Goal: Information Seeking & Learning: Learn about a topic

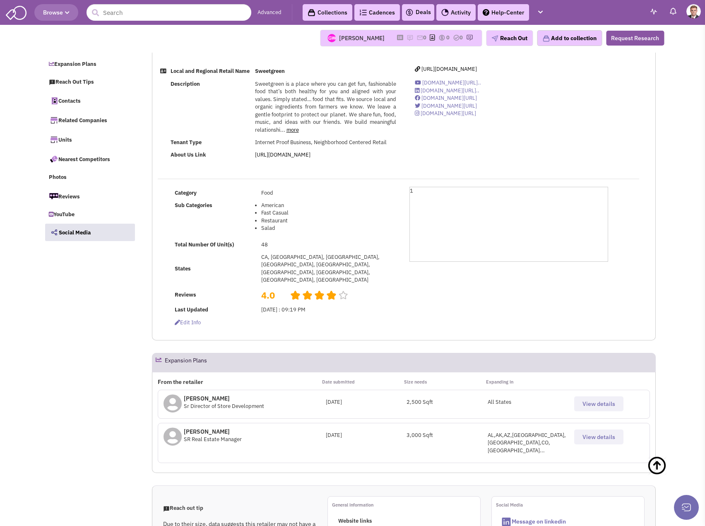
select select
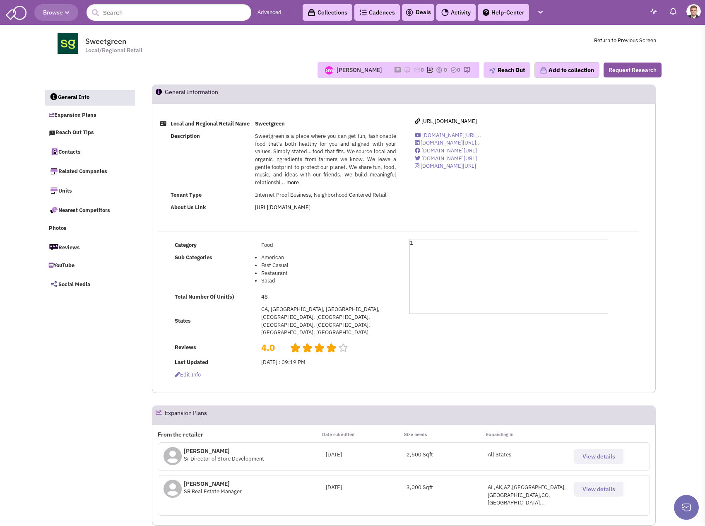
click at [64, 15] on span "Browse" at bounding box center [56, 12] width 27 height 7
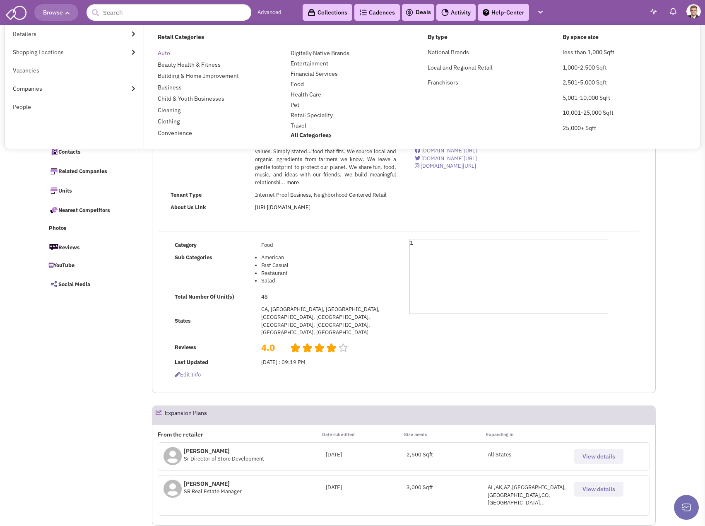
click at [168, 51] on link "Auto" at bounding box center [164, 52] width 12 height 7
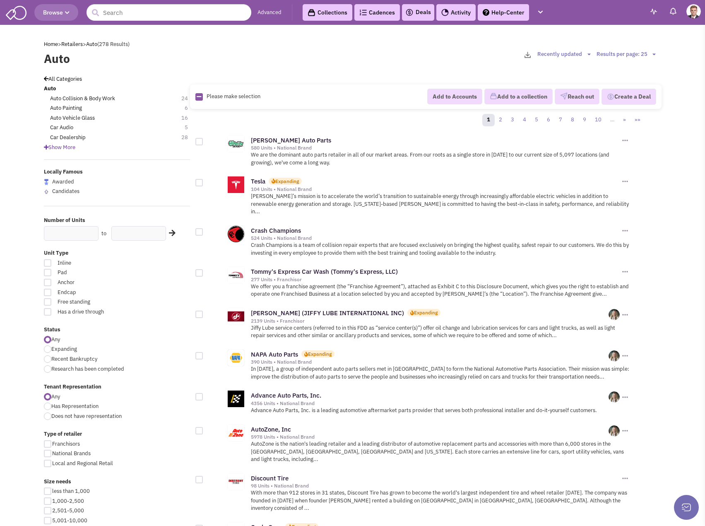
click at [49, 349] on div at bounding box center [47, 348] width 7 height 7
click at [51, 349] on input "Expanding" at bounding box center [53, 349] width 5 height 5
radio input "true"
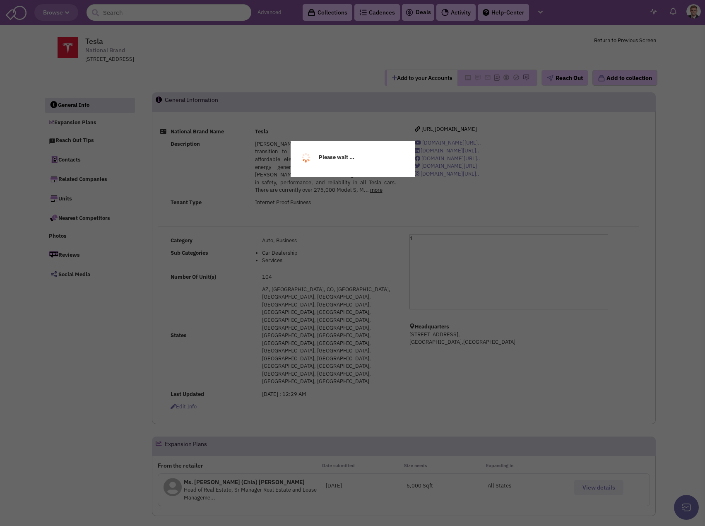
select select
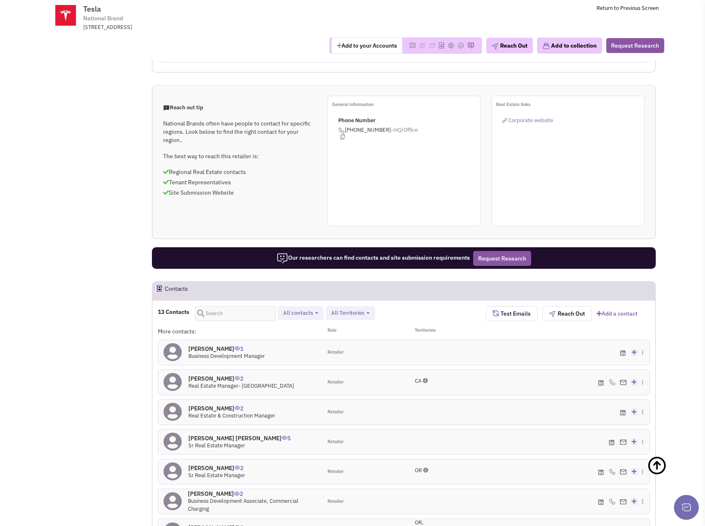
scroll to position [455, 0]
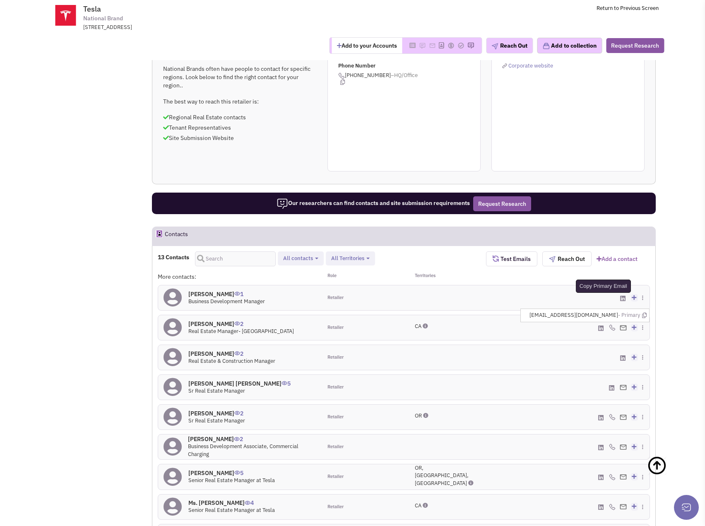
click at [645, 313] on icon at bounding box center [644, 315] width 5 height 5
click at [646, 372] on icon at bounding box center [644, 374] width 5 height 5
click at [646, 522] on icon at bounding box center [644, 524] width 5 height 5
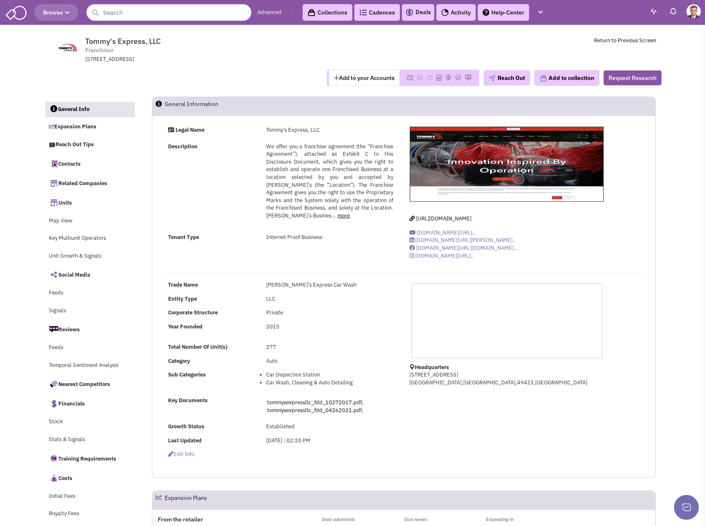
select select
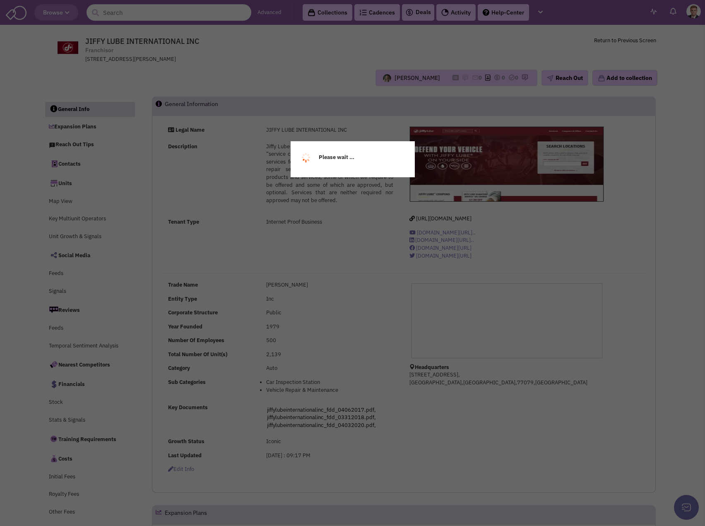
select select
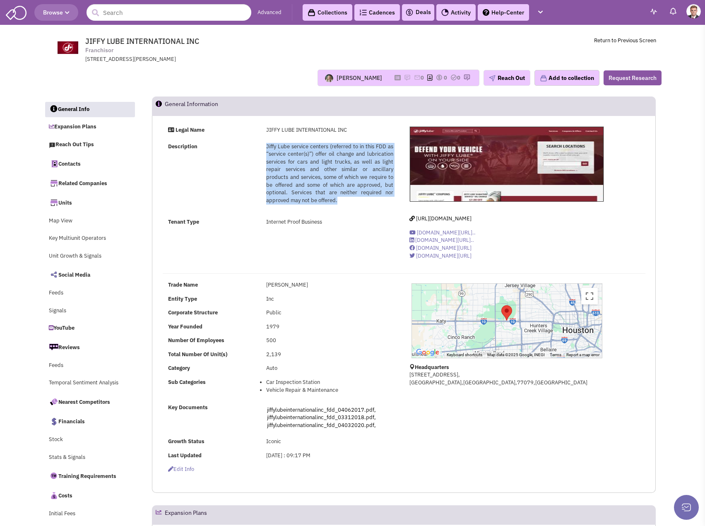
drag, startPoint x: 267, startPoint y: 147, endPoint x: 342, endPoint y: 203, distance: 93.7
click at [342, 203] on div "Jiffy Lube service centers (referred to in this FDD as “service center(s)”) off…" at bounding box center [329, 174] width 127 height 62
click at [342, 202] on div "Jiffy Lube service centers (referred to in this FDD as “service center(s)”) off…" at bounding box center [329, 174] width 127 height 62
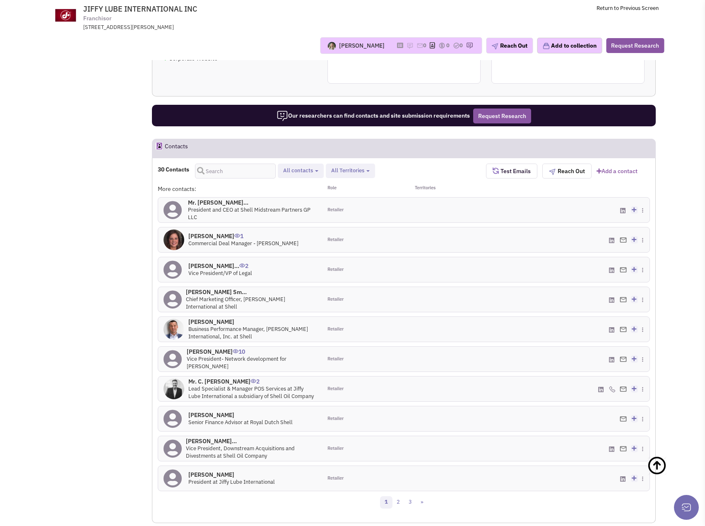
scroll to position [705, 0]
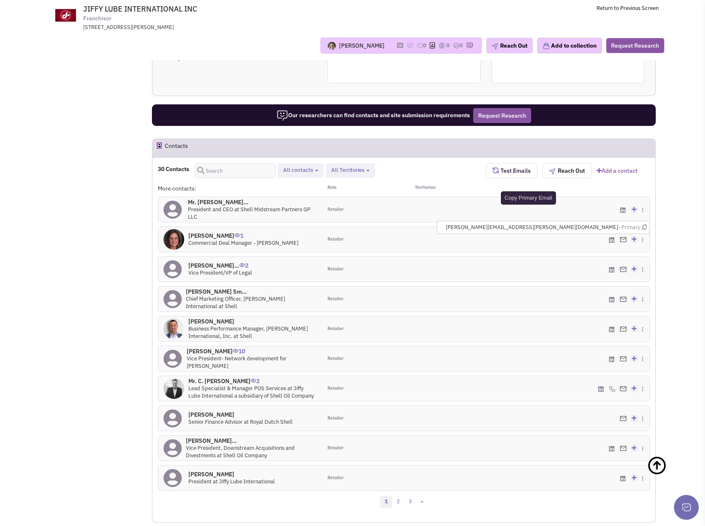
click at [644, 224] on icon at bounding box center [644, 226] width 5 height 5
click at [401, 496] on link "2" at bounding box center [398, 502] width 12 height 12
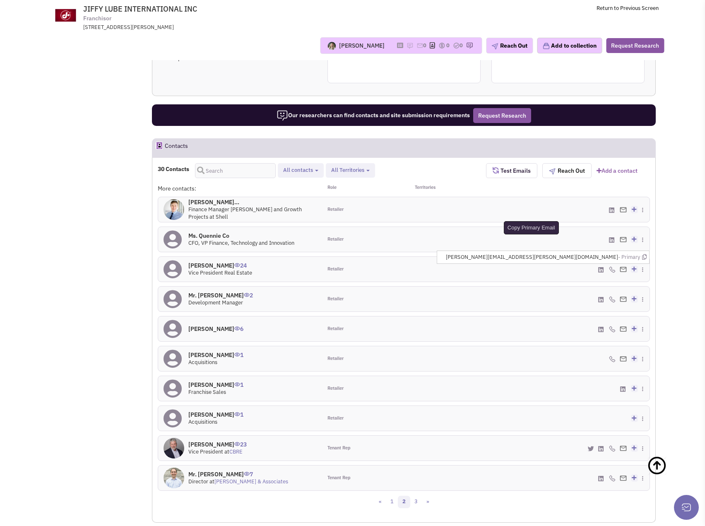
click at [644, 254] on icon at bounding box center [644, 256] width 5 height 5
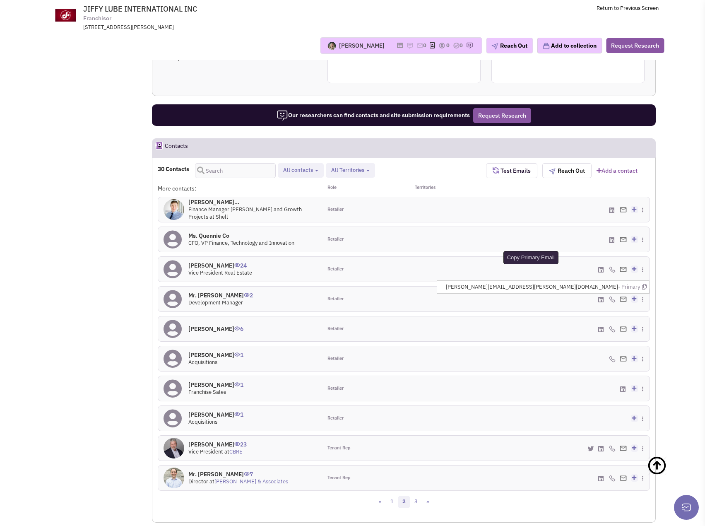
click at [646, 284] on icon at bounding box center [644, 286] width 5 height 5
click at [643, 344] on icon at bounding box center [644, 346] width 5 height 5
click at [644, 433] on icon at bounding box center [644, 435] width 5 height 5
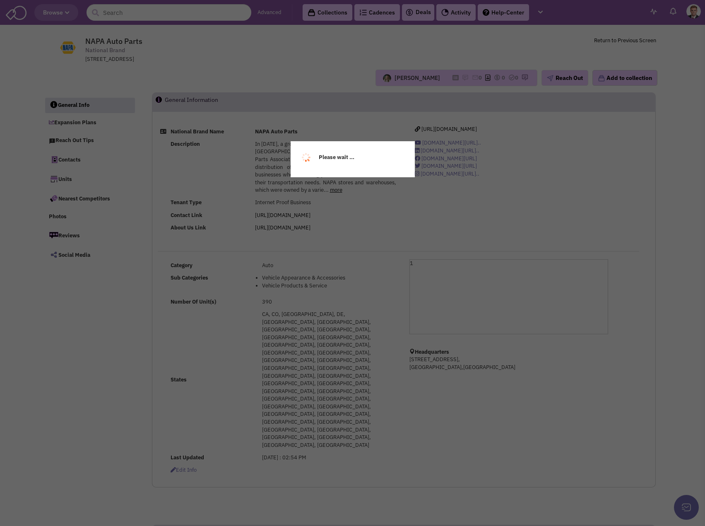
select select
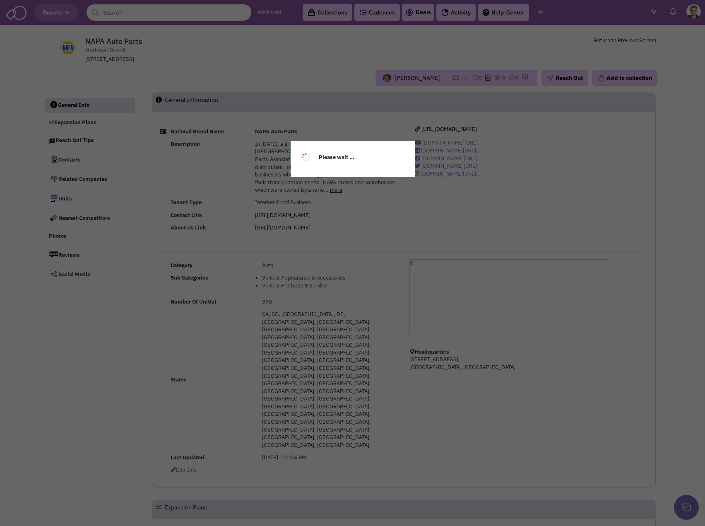
select select
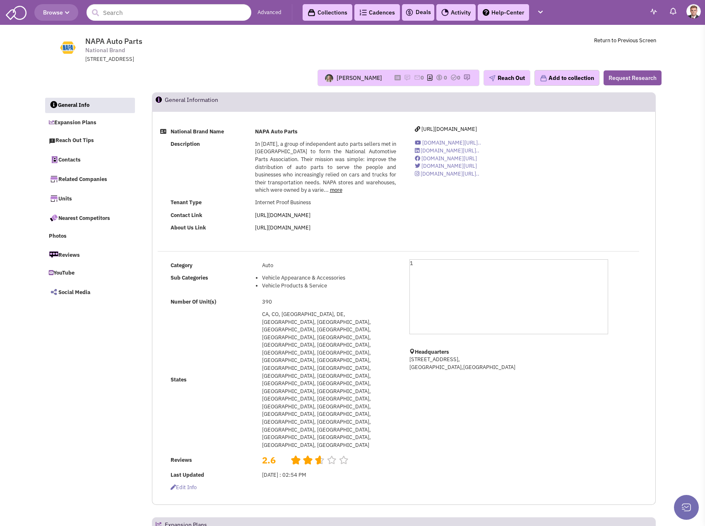
click at [308, 159] on span "In [DATE], a group of independent auto parts sellers met in [GEOGRAPHIC_DATA] t…" at bounding box center [325, 166] width 141 height 53
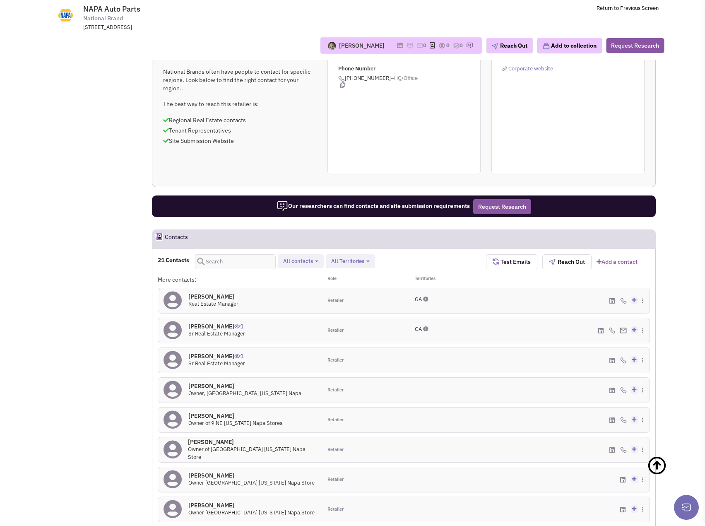
scroll to position [580, 0]
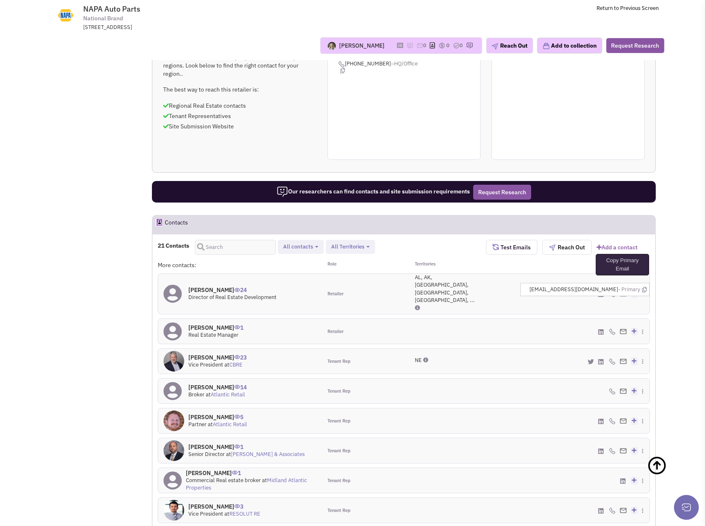
click at [644, 287] on icon at bounding box center [644, 289] width 5 height 5
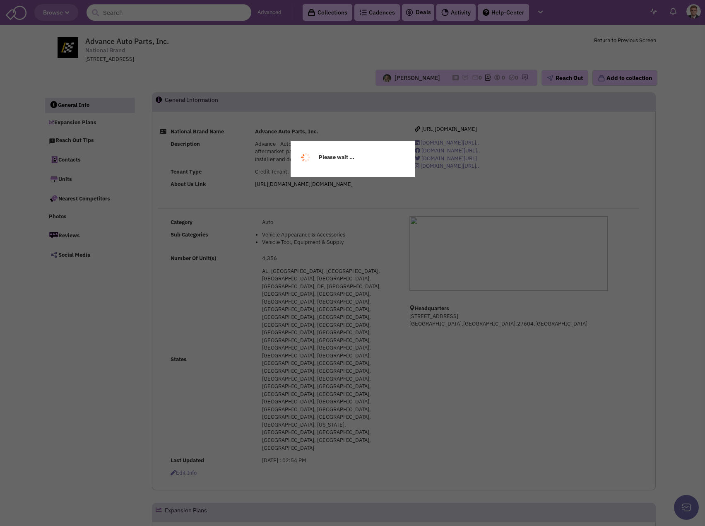
select select
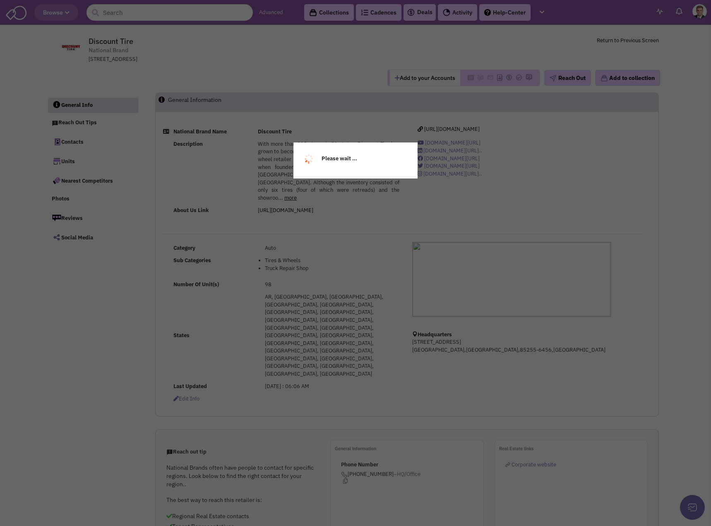
select select
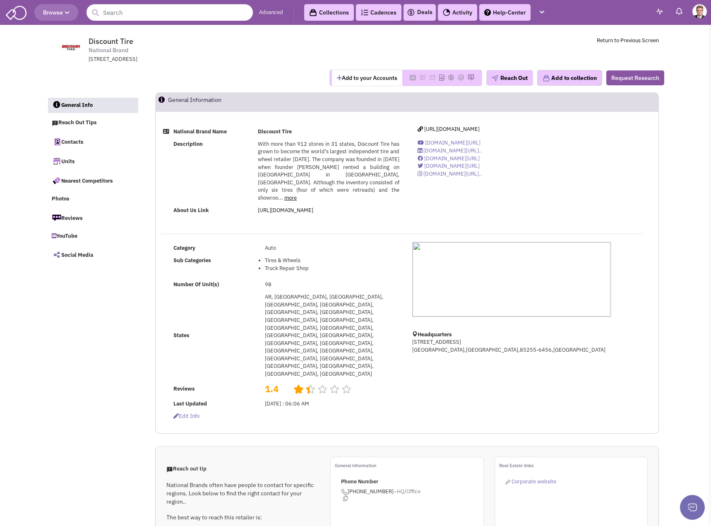
select select
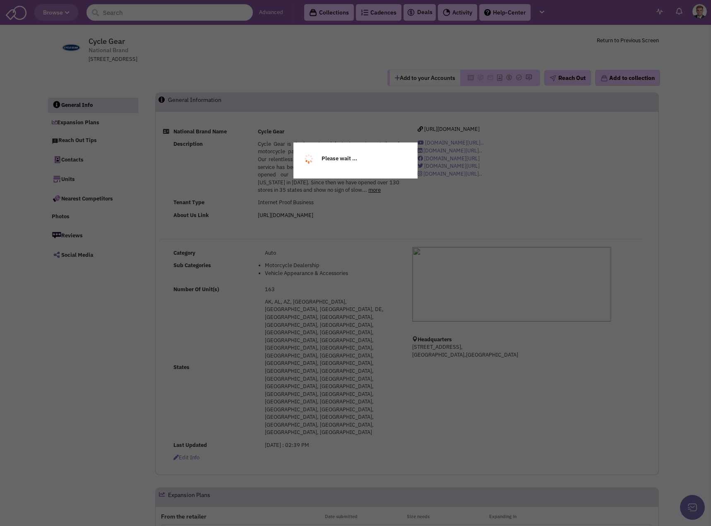
select select
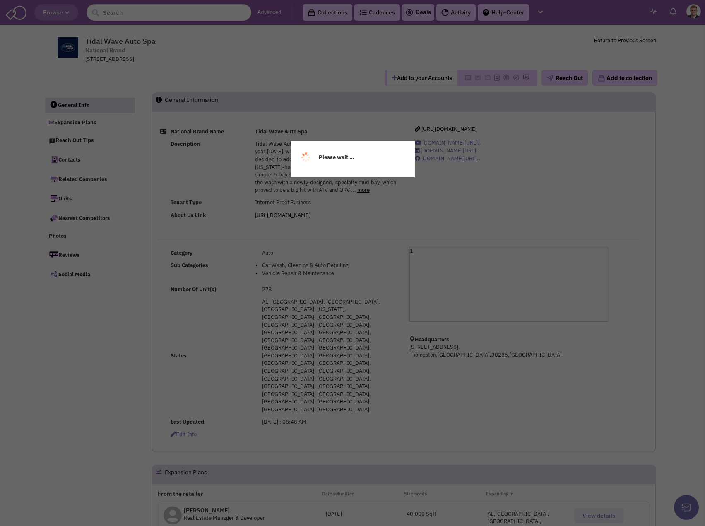
select select
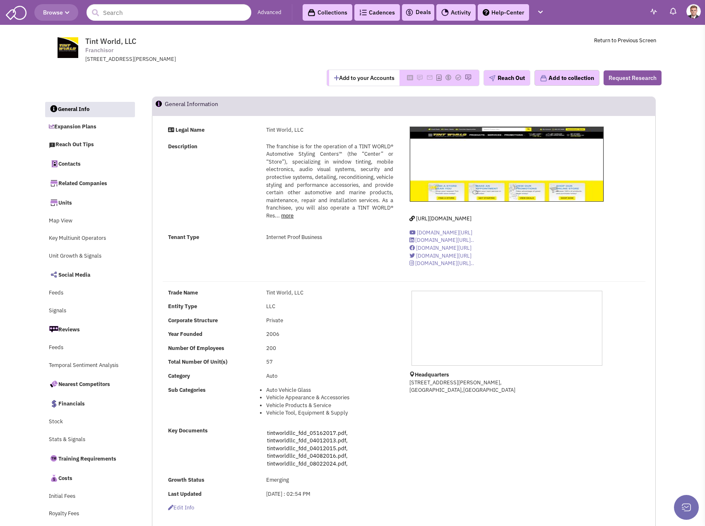
select select
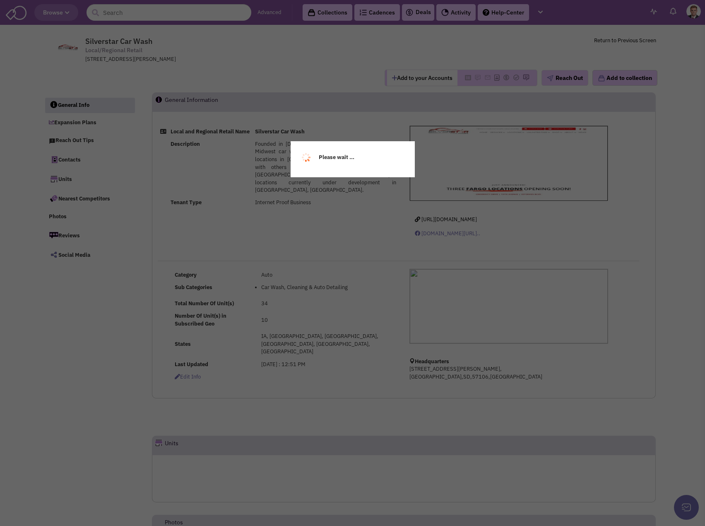
select select
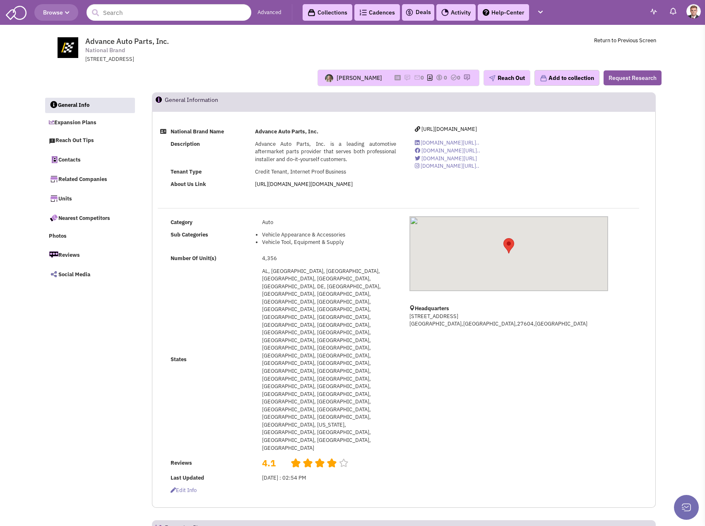
select select
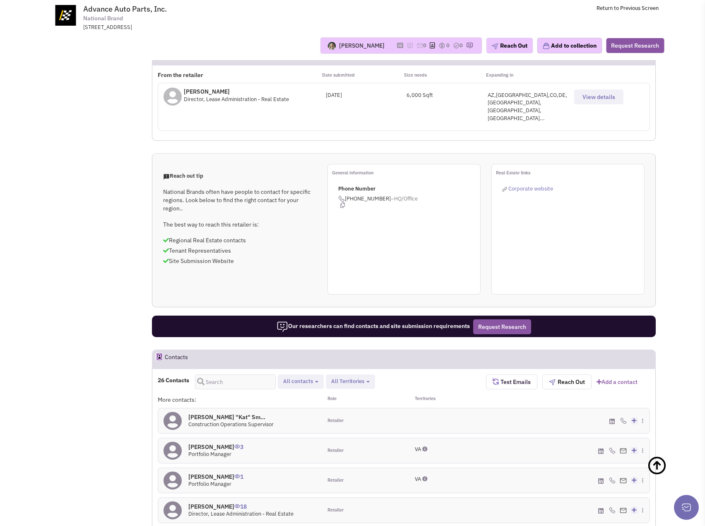
scroll to position [455, 0]
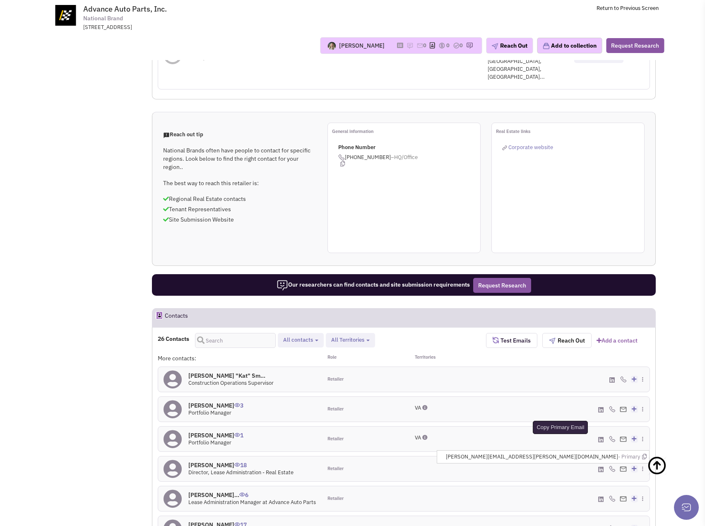
click at [644, 454] on icon at bounding box center [644, 456] width 5 height 5
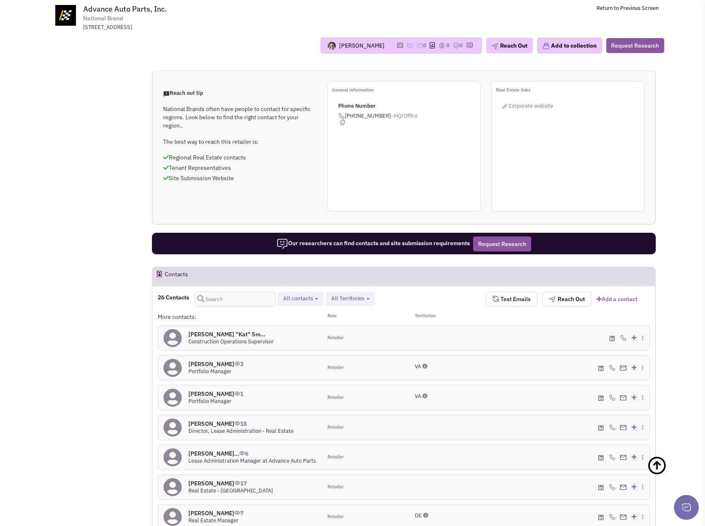
click at [420, 475] on div at bounding box center [445, 487] width 82 height 25
click at [646, 472] on icon at bounding box center [644, 474] width 5 height 5
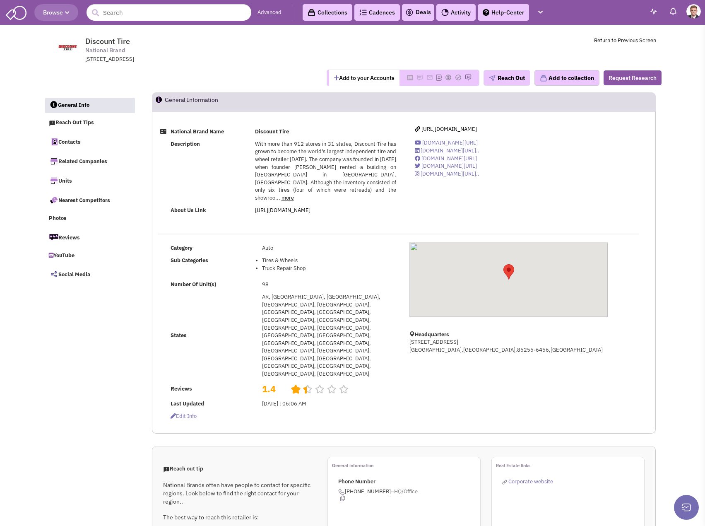
select select
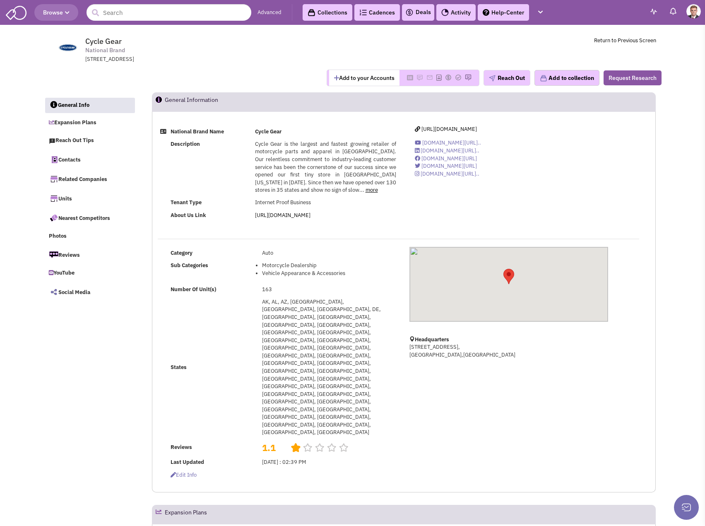
select select
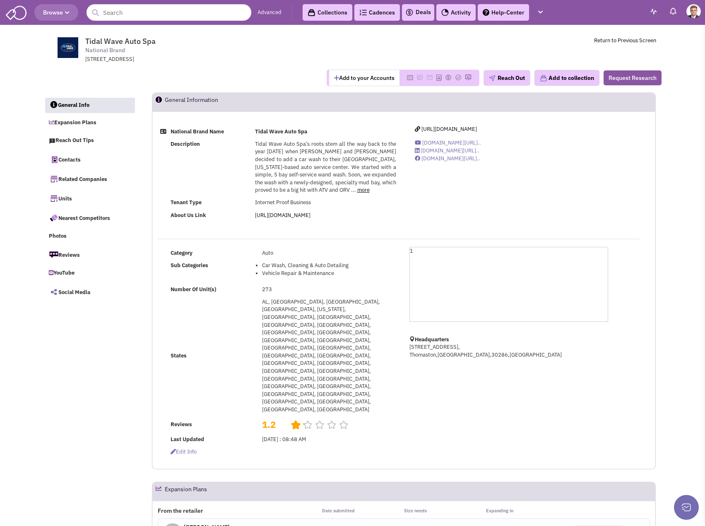
select select
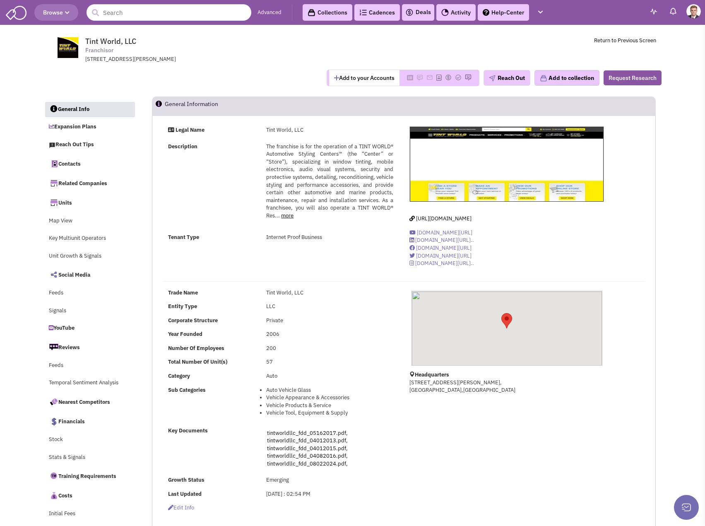
select select
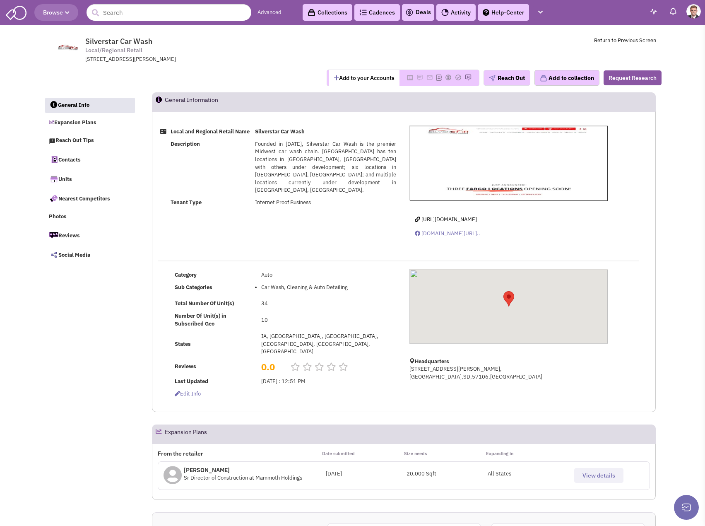
select select
